Goal: Find contact information: Find contact information

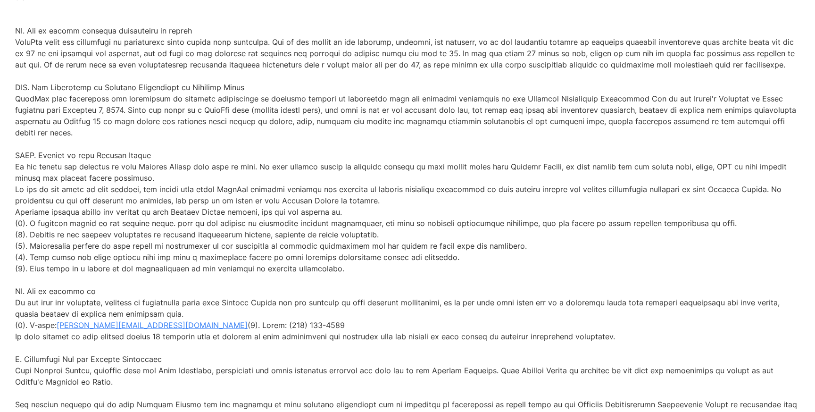
scroll to position [3005, 0]
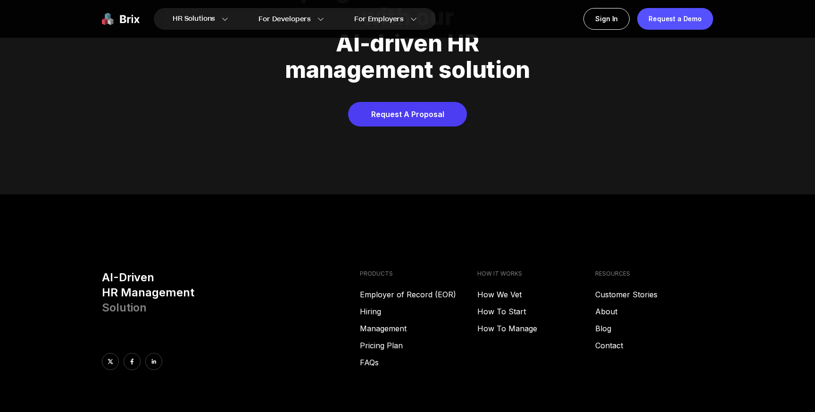
scroll to position [4820, 0]
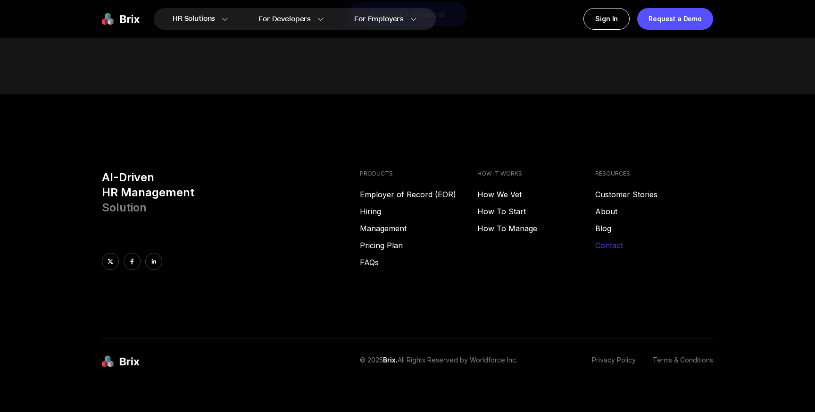
click at [608, 240] on link "Contact" at bounding box center [654, 245] width 118 height 11
click at [606, 206] on link "About" at bounding box center [654, 211] width 118 height 11
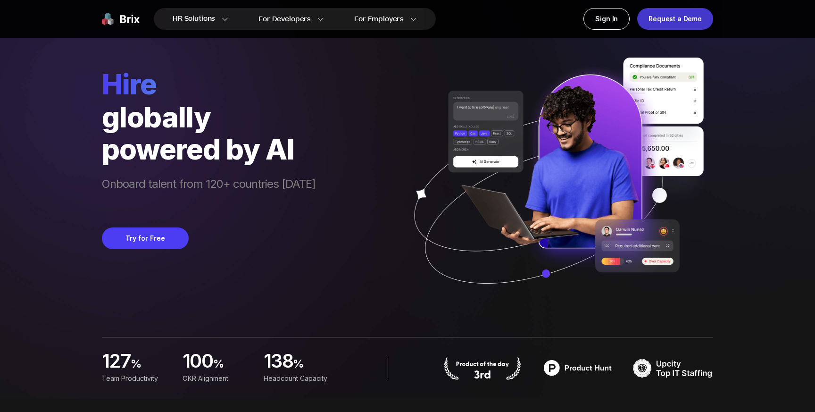
scroll to position [0, 0]
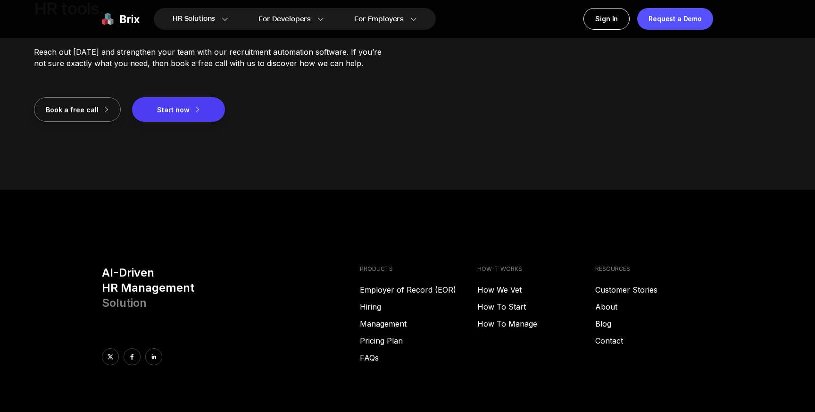
scroll to position [1332, 0]
